Goal: Task Accomplishment & Management: Manage account settings

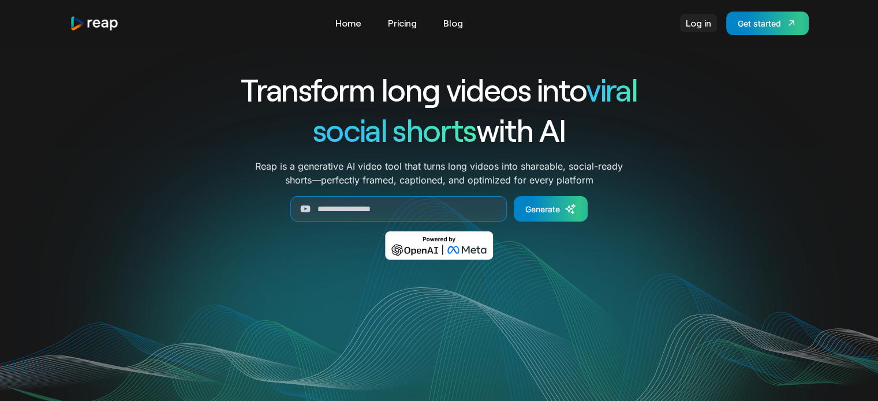
click at [703, 23] on link "Log in" at bounding box center [698, 23] width 37 height 18
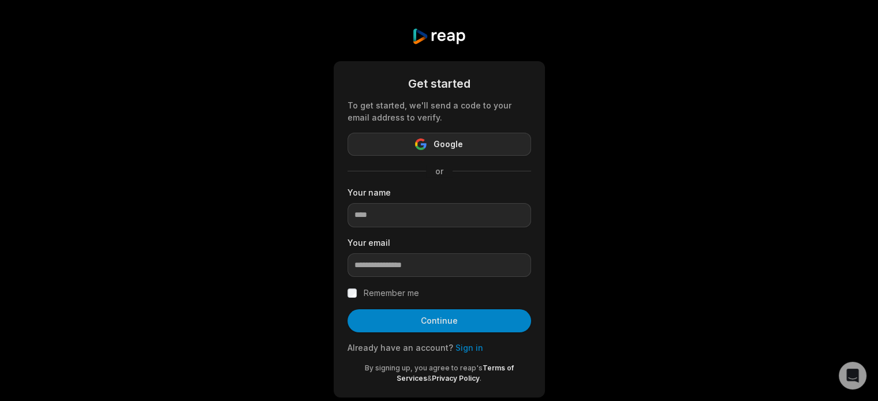
click at [501, 137] on button "Google" at bounding box center [440, 144] width 184 height 23
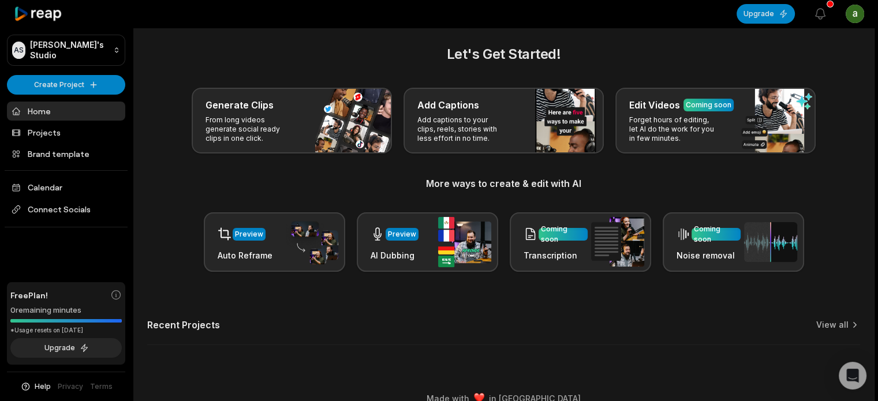
scroll to position [23, 0]
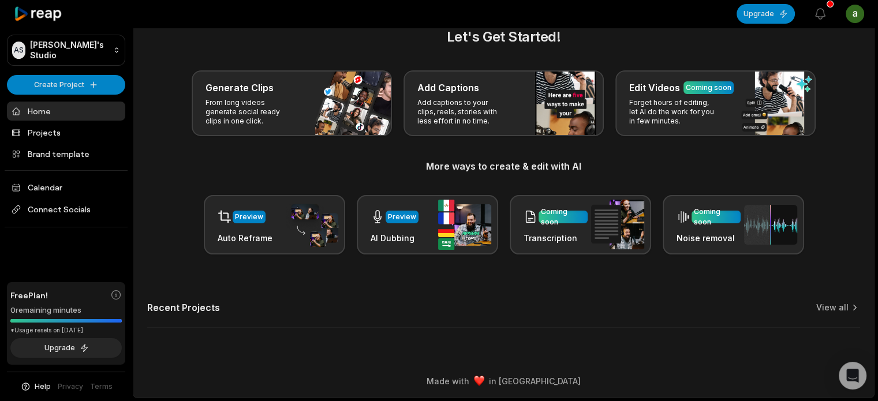
click at [855, 16] on html "AS Abdul's Studio Create Project Home Projects Brand template Calendar Connect …" at bounding box center [439, 177] width 878 height 401
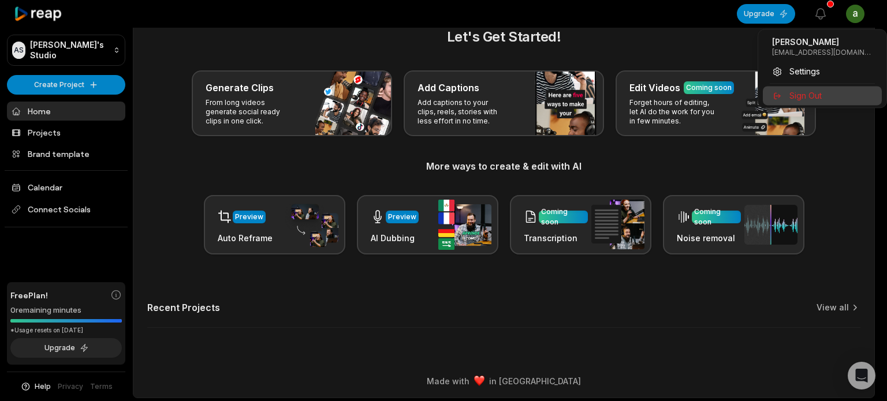
click at [816, 97] on span "Sign Out" at bounding box center [805, 95] width 32 height 12
